Goal: Obtain resource: Obtain resource

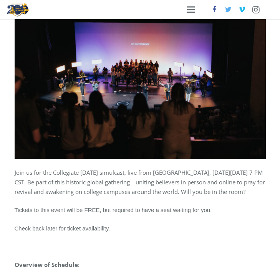
scroll to position [103, 0]
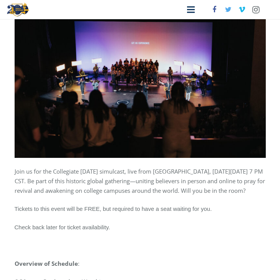
click at [187, 11] on link "Menu" at bounding box center [191, 9] width 17 height 19
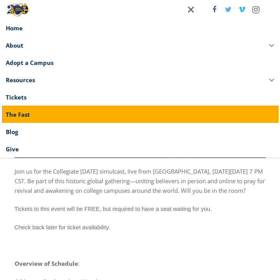
click at [20, 117] on span "The Fast" at bounding box center [18, 115] width 24 height 8
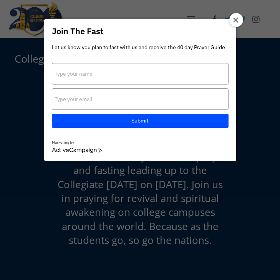
click at [238, 20] on icon at bounding box center [236, 20] width 6 height 6
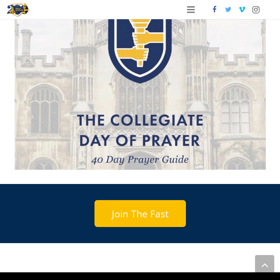
scroll to position [413, 0]
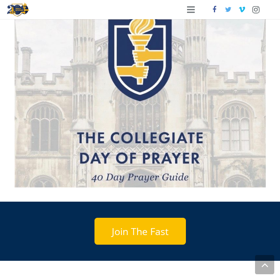
click at [135, 135] on img at bounding box center [141, 92] width 252 height 190
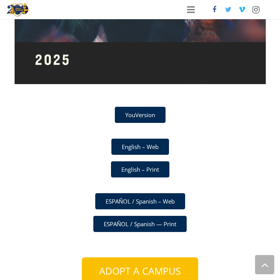
scroll to position [387, 0]
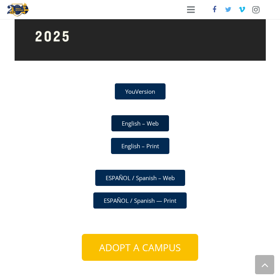
click at [134, 125] on link "English – Web" at bounding box center [141, 123] width 58 height 16
